Goal: Task Accomplishment & Management: Manage account settings

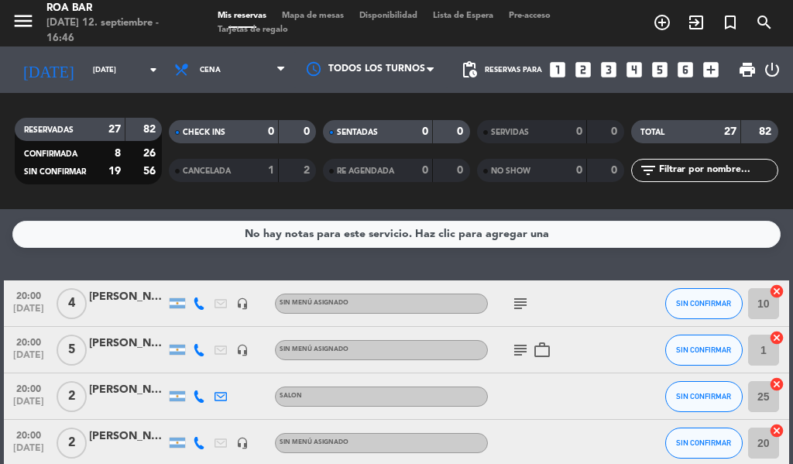
scroll to position [631, 0]
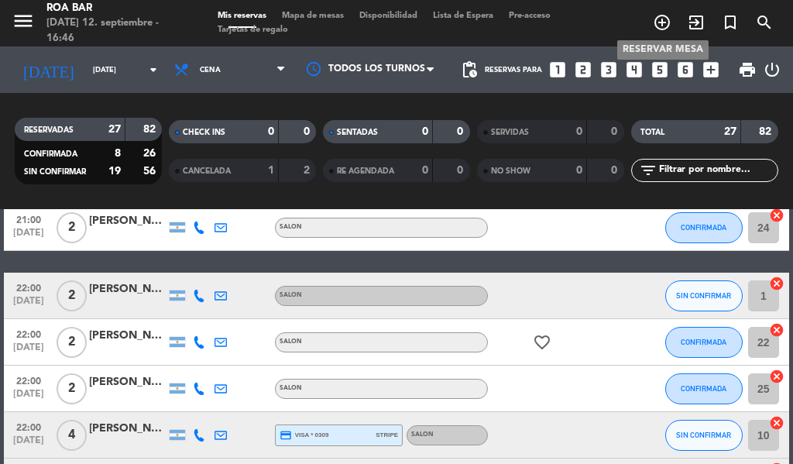
click at [661, 19] on icon "add_circle_outline" at bounding box center [662, 22] width 19 height 19
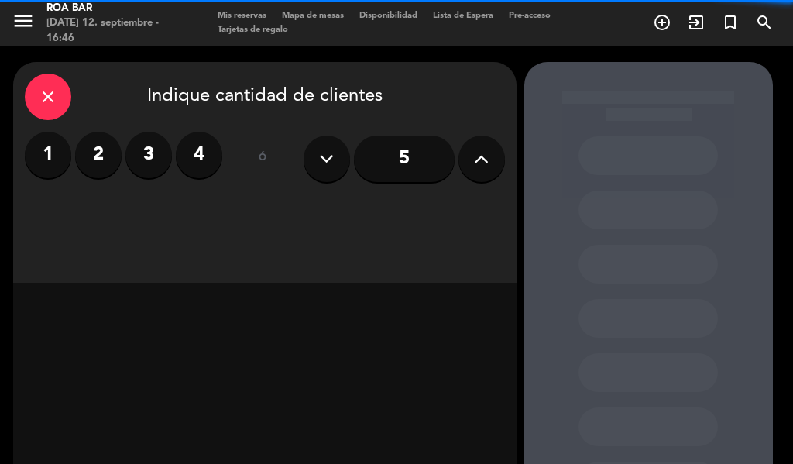
click at [101, 157] on label "2" at bounding box center [98, 155] width 46 height 46
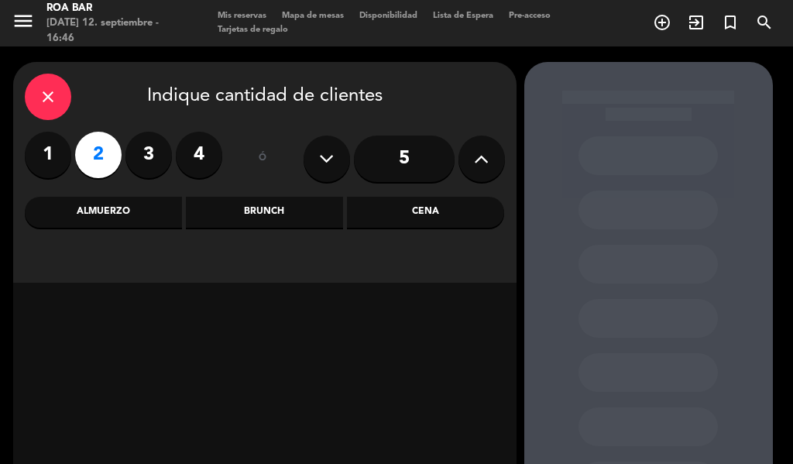
click at [417, 208] on div "Cena" at bounding box center [425, 212] width 157 height 31
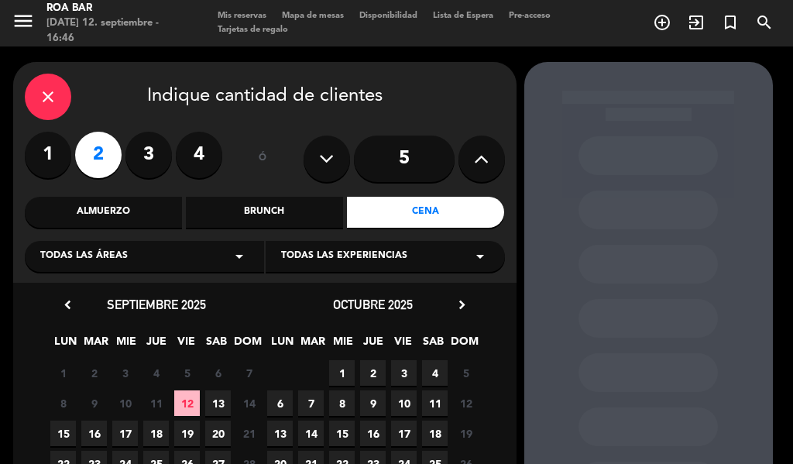
click at [49, 93] on icon "close" at bounding box center [48, 97] width 19 height 19
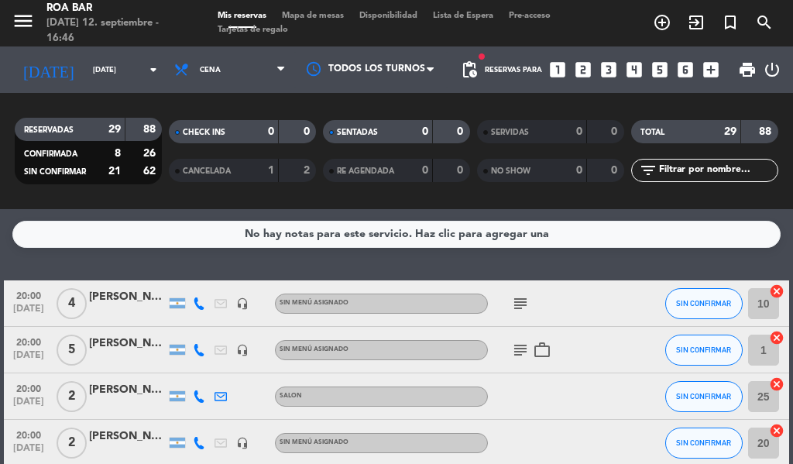
click at [108, 347] on div "[PERSON_NAME]" at bounding box center [127, 344] width 77 height 18
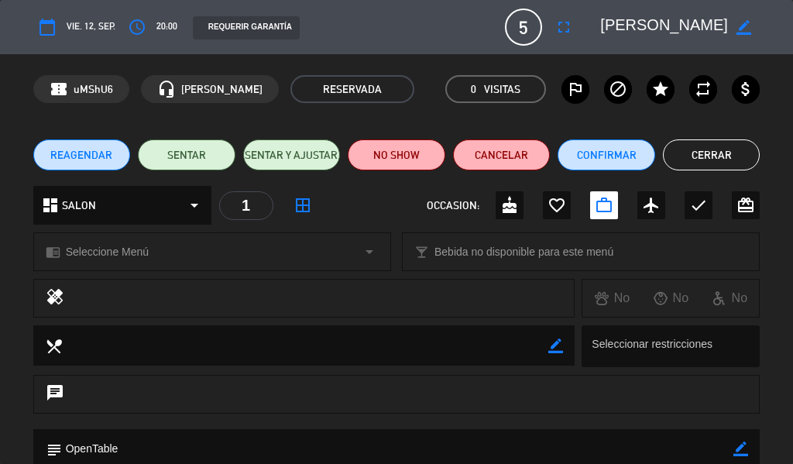
drag, startPoint x: 699, startPoint y: 147, endPoint x: 722, endPoint y: 174, distance: 35.1
click at [698, 147] on button "Cerrar" at bounding box center [712, 154] width 98 height 31
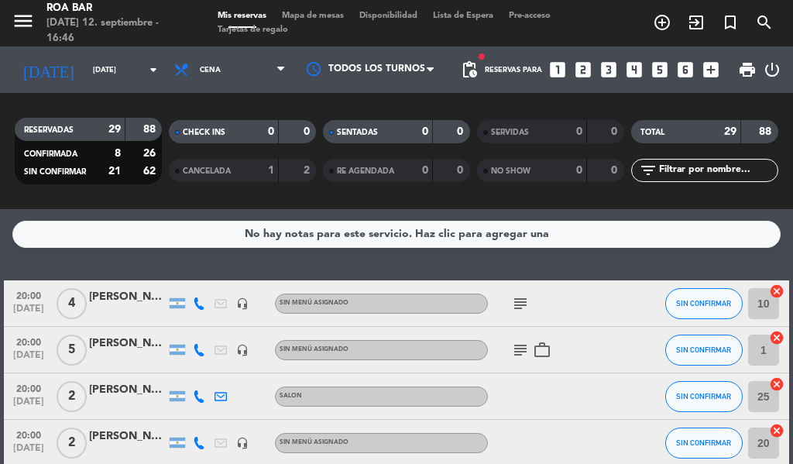
click at [479, 65] on span "pending_actions" at bounding box center [469, 69] width 31 height 31
click at [462, 65] on span "pending_actions" at bounding box center [469, 69] width 19 height 19
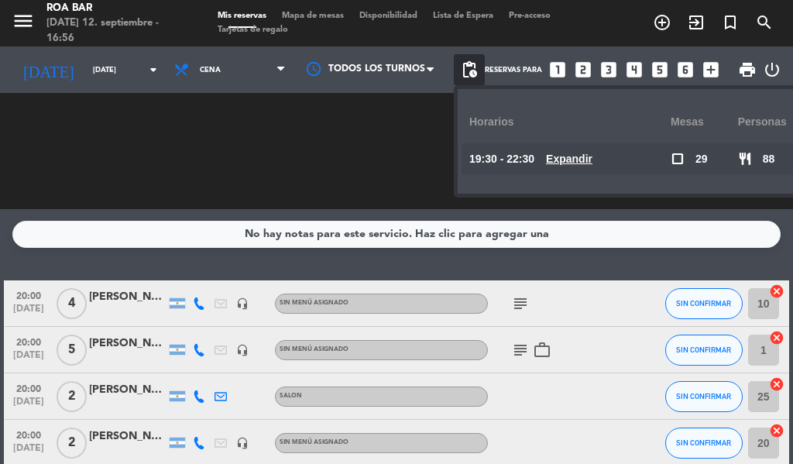
click at [617, 123] on div "Horarios" at bounding box center [569, 122] width 201 height 43
drag, startPoint x: 373, startPoint y: 185, endPoint x: 406, endPoint y: 160, distance: 41.4
click at [373, 187] on div "SENTADAS 0 0 RE AGENDADA 0 0" at bounding box center [397, 150] width 154 height 85
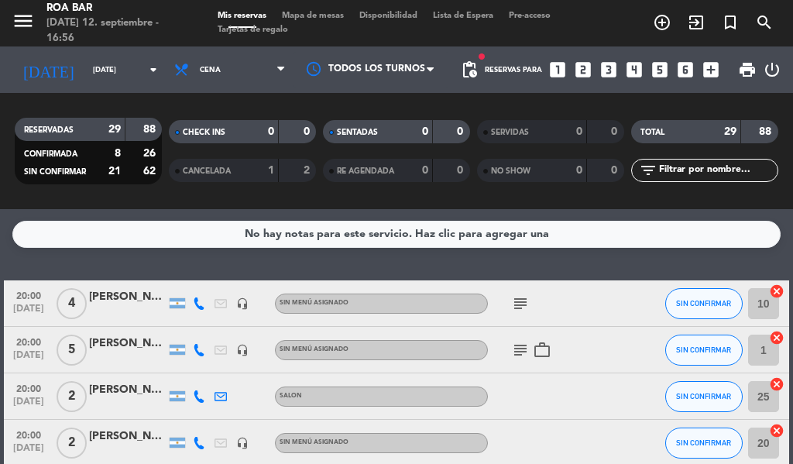
drag, startPoint x: 791, startPoint y: 188, endPoint x: 792, endPoint y: 212, distance: 24.1
click at [792, 205] on div "RESERVADAS 29 88 CONFIRMADA 8 26 SIN CONFIRMAR 21 62 CHECK INS 0 0 CANCELADA 1 …" at bounding box center [396, 151] width 793 height 116
click at [122, 342] on div "[PERSON_NAME]" at bounding box center [127, 344] width 77 height 18
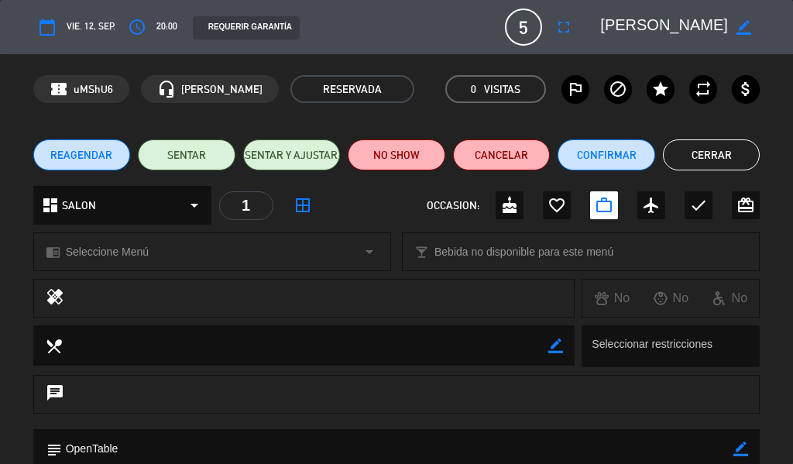
drag, startPoint x: 392, startPoint y: 296, endPoint x: 383, endPoint y: 334, distance: 39.1
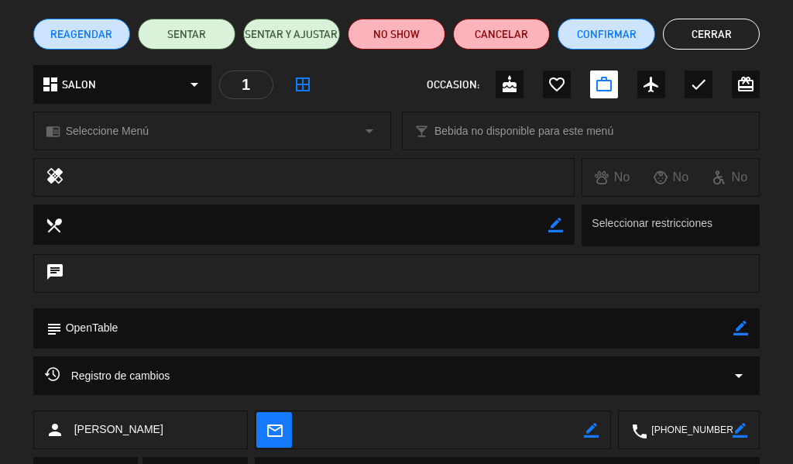
scroll to position [200, 0]
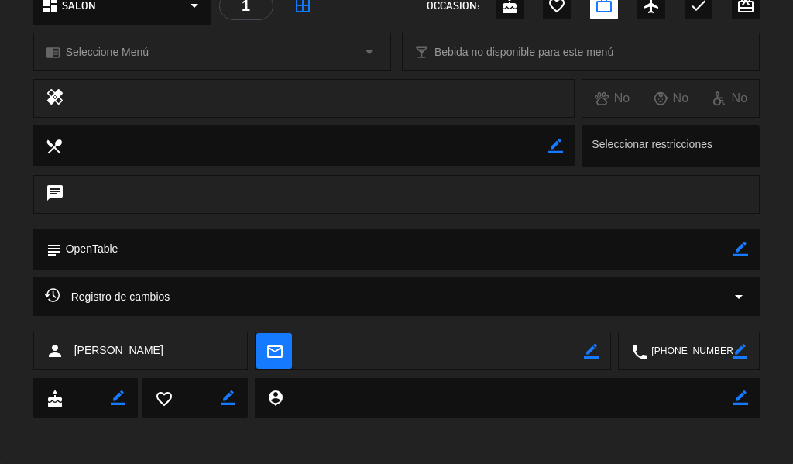
click at [517, 425] on div "calendar_today vie. 12, sep. access_time 20:00 REQUERIR GARANTÍA 5 [PERSON_NAME…" at bounding box center [396, 232] width 793 height 464
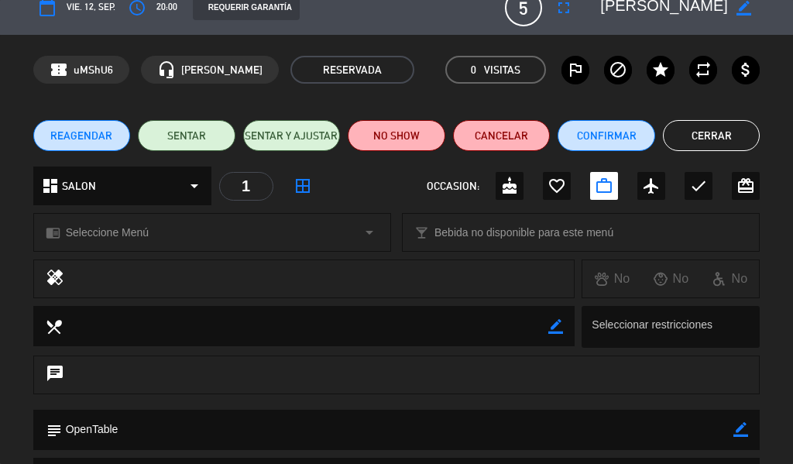
scroll to position [0, 0]
